Goal: Task Accomplishment & Management: Manage account settings

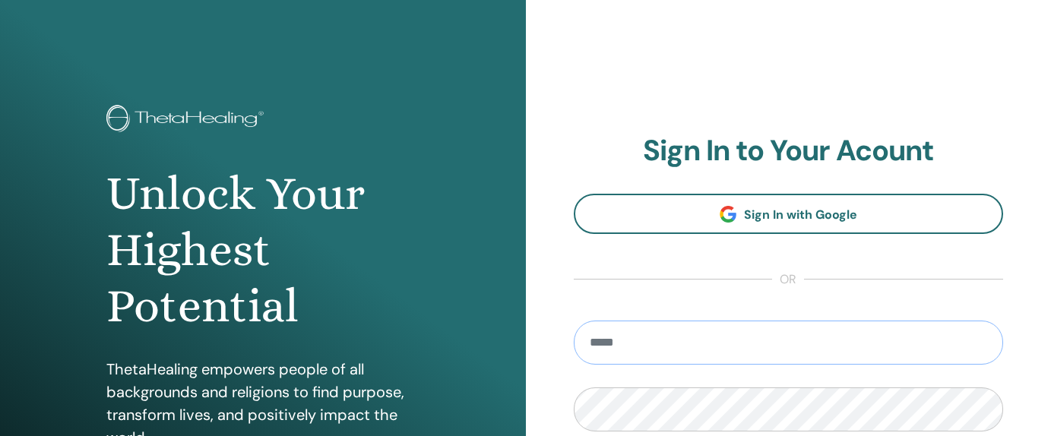
type input "**********"
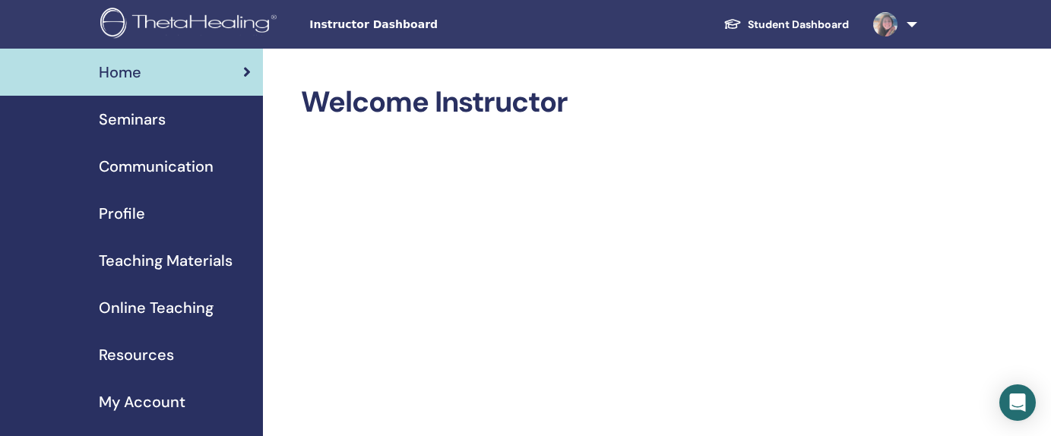
click at [158, 131] on link "Seminars" at bounding box center [131, 119] width 263 height 47
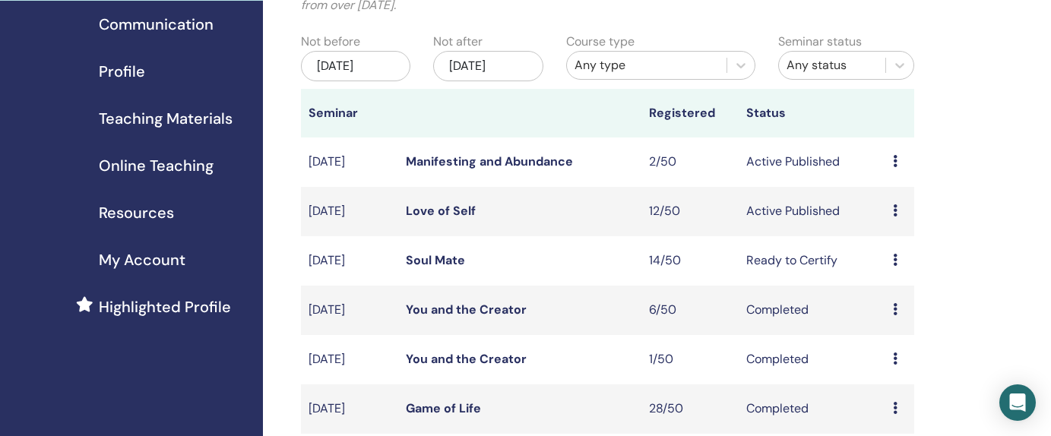
scroll to position [204, 0]
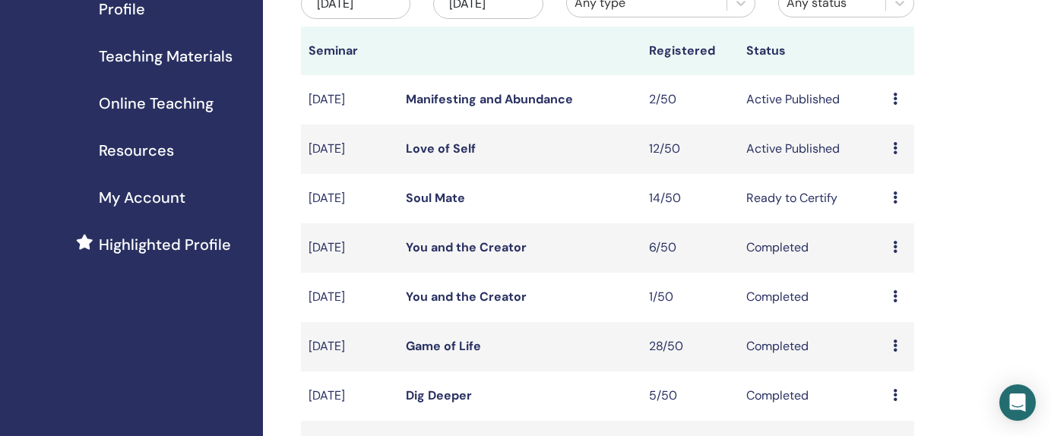
click at [527, 103] on link "Manifesting and Abundance" at bounding box center [489, 99] width 167 height 16
click at [461, 144] on link "Love of Self" at bounding box center [441, 149] width 70 height 16
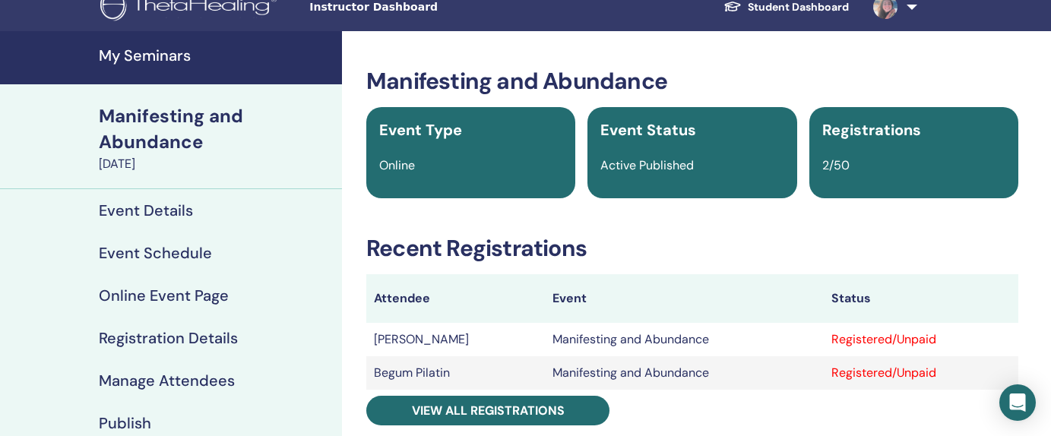
scroll to position [28, 0]
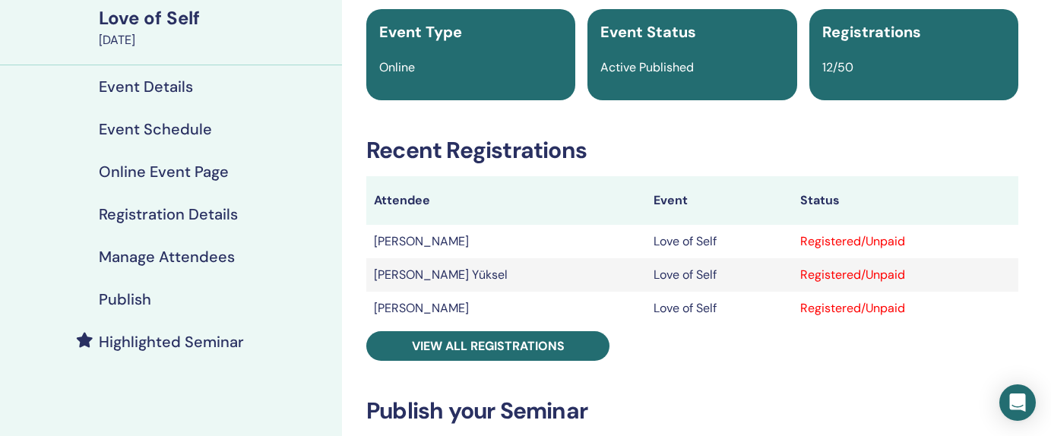
scroll to position [172, 0]
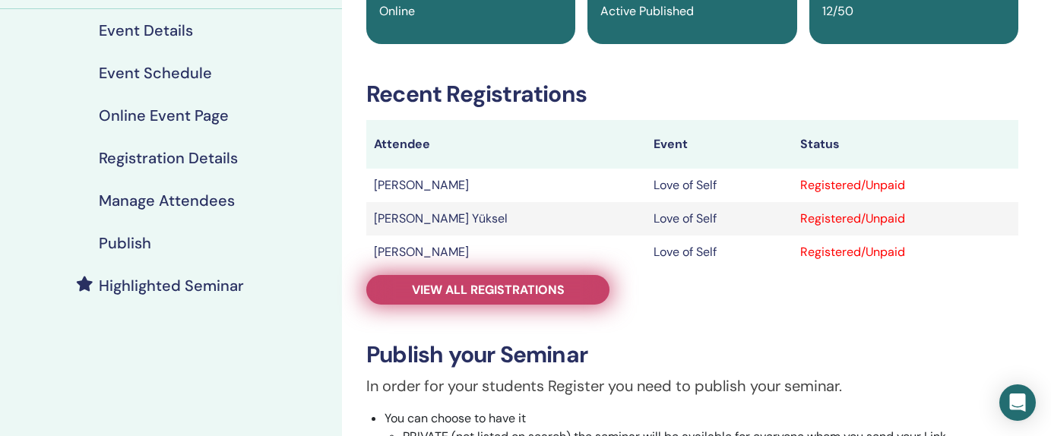
click at [503, 284] on span "View all registrations" at bounding box center [488, 290] width 153 height 16
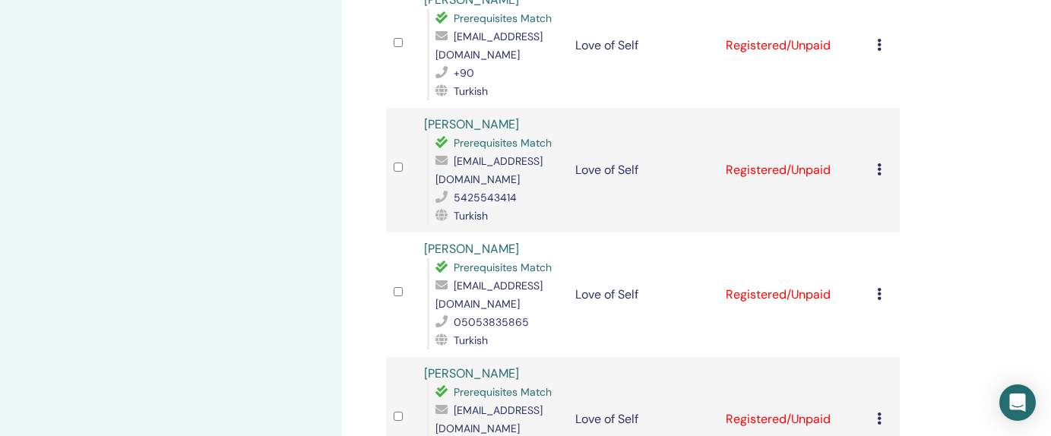
scroll to position [1244, 0]
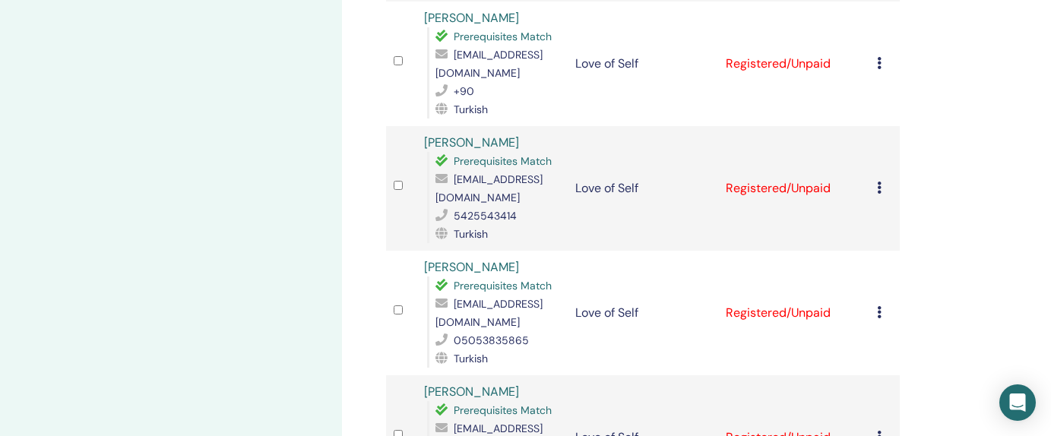
click at [877, 182] on icon at bounding box center [879, 188] width 5 height 12
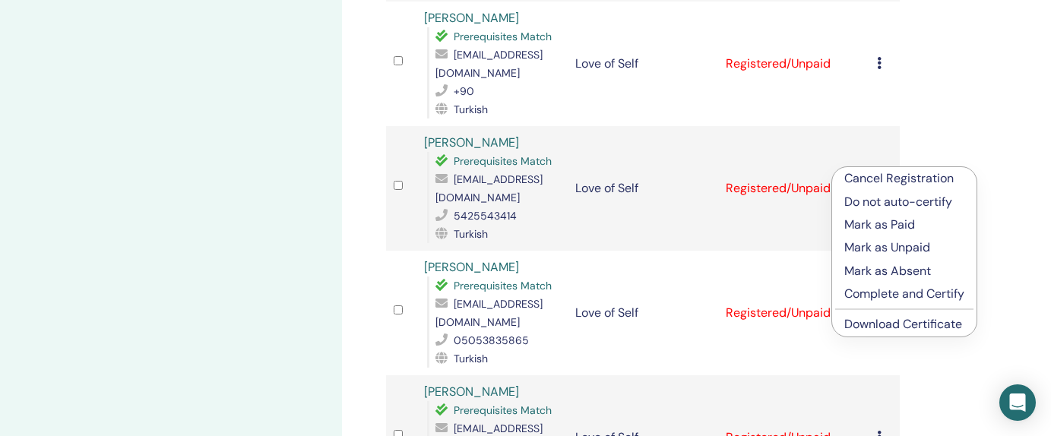
click at [883, 176] on p "Cancel Registration" at bounding box center [904, 178] width 120 height 18
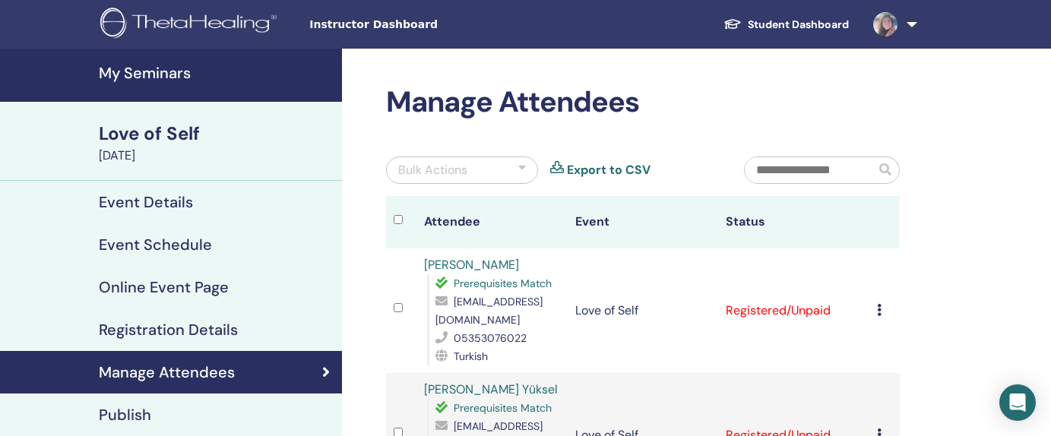
click at [175, 75] on h4 "My Seminars" at bounding box center [216, 73] width 234 height 18
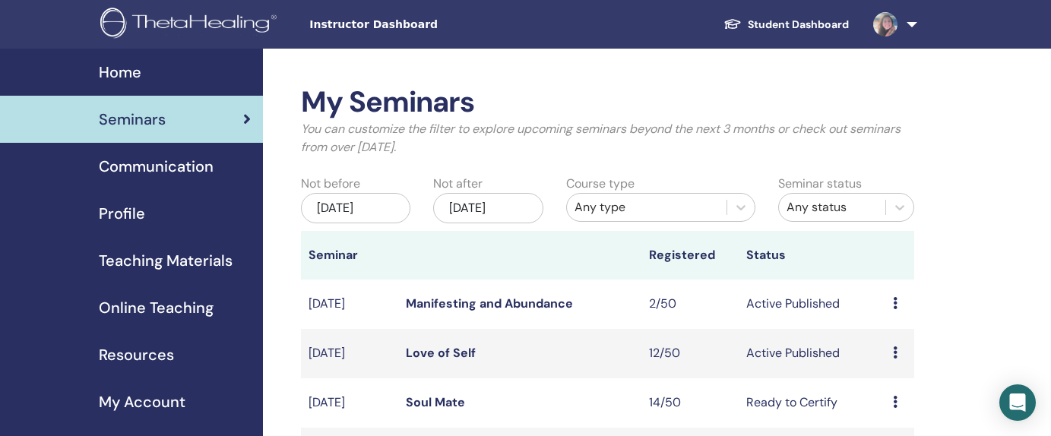
click at [909, 23] on link at bounding box center [892, 24] width 62 height 49
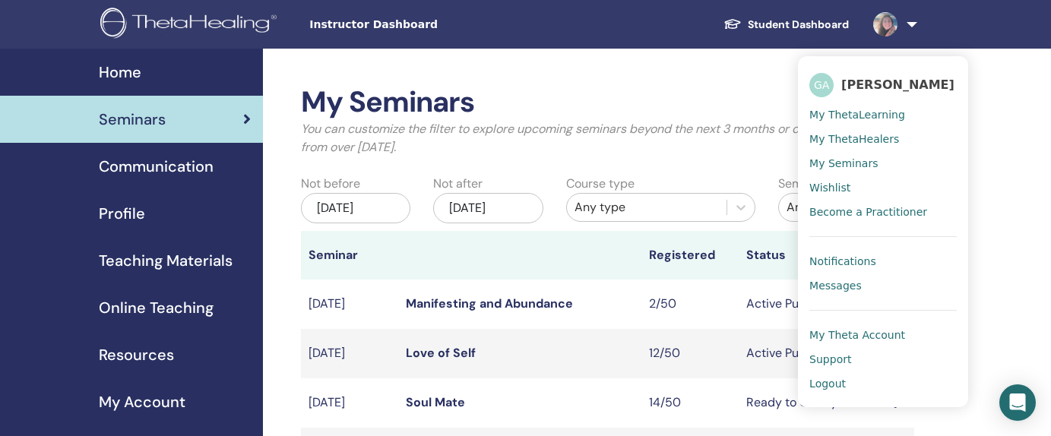
click at [128, 70] on span "Home" at bounding box center [120, 72] width 43 height 23
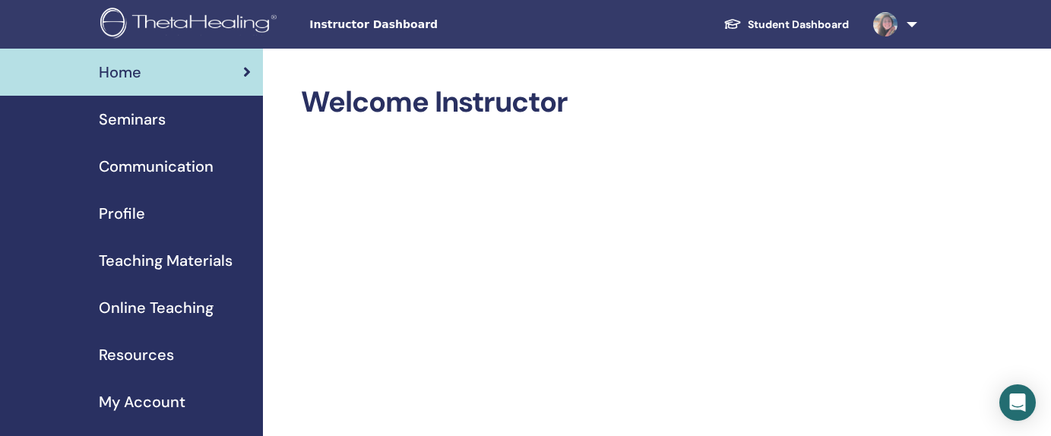
click at [913, 24] on link at bounding box center [892, 24] width 62 height 49
